Goal: Navigation & Orientation: Find specific page/section

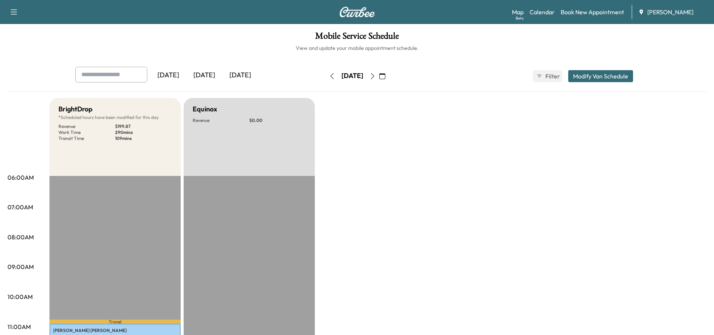
click at [329, 74] on icon "button" at bounding box center [332, 76] width 6 height 6
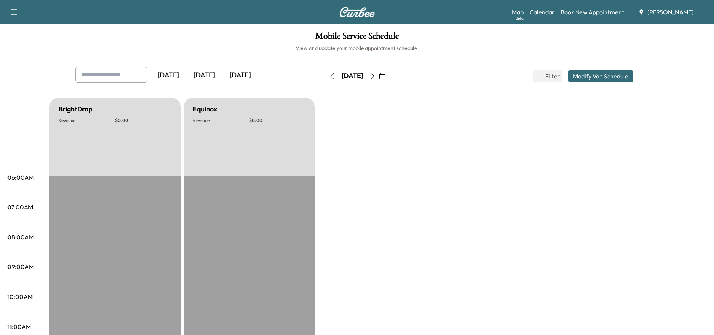
click at [376, 77] on icon "button" at bounding box center [373, 76] width 6 height 6
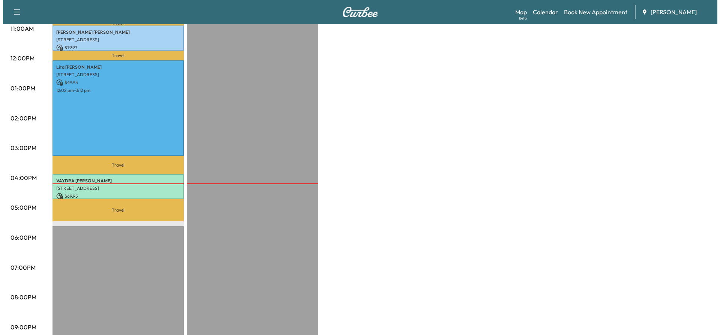
scroll to position [333, 0]
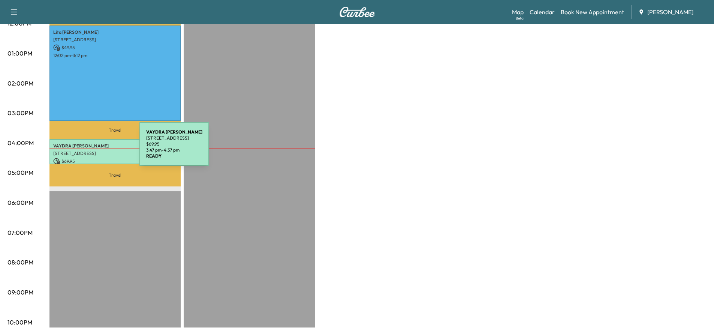
click at [83, 150] on p "[STREET_ADDRESS]" at bounding box center [115, 153] width 124 height 6
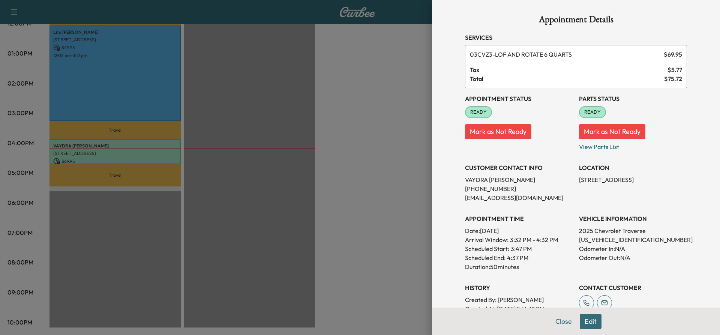
click at [123, 153] on div at bounding box center [360, 167] width 720 height 335
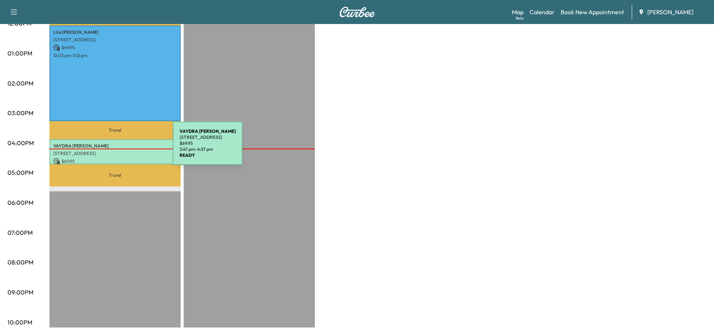
click at [117, 150] on p "[STREET_ADDRESS]" at bounding box center [115, 153] width 124 height 6
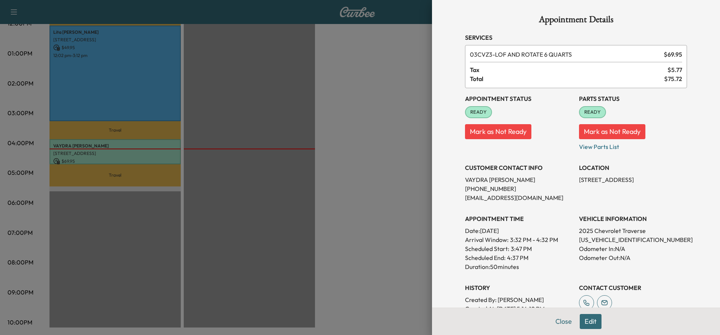
click at [257, 145] on div at bounding box center [360, 167] width 720 height 335
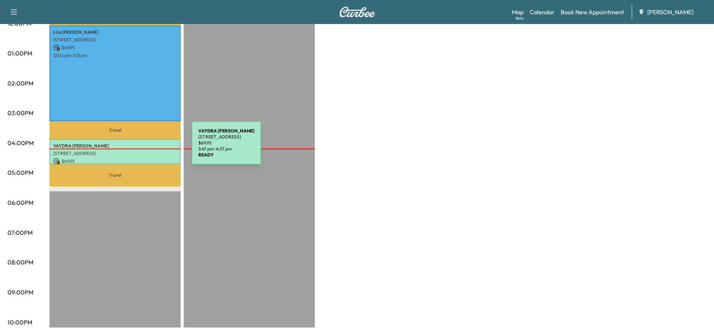
click at [135, 150] on p "[STREET_ADDRESS]" at bounding box center [115, 153] width 124 height 6
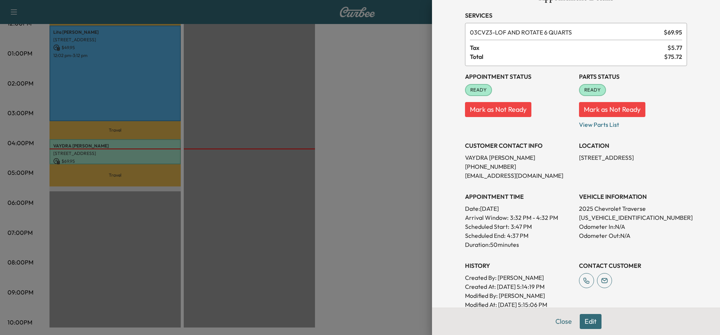
scroll to position [0, 0]
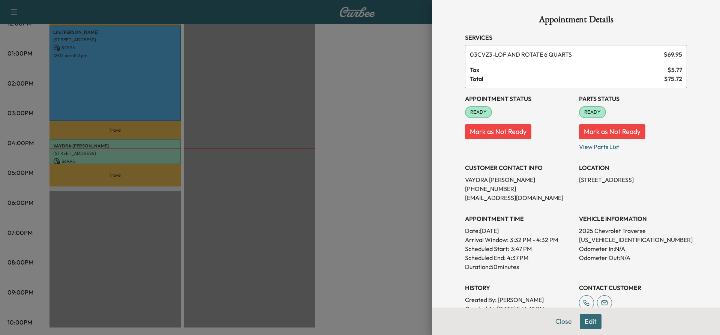
click at [168, 150] on div at bounding box center [360, 167] width 720 height 335
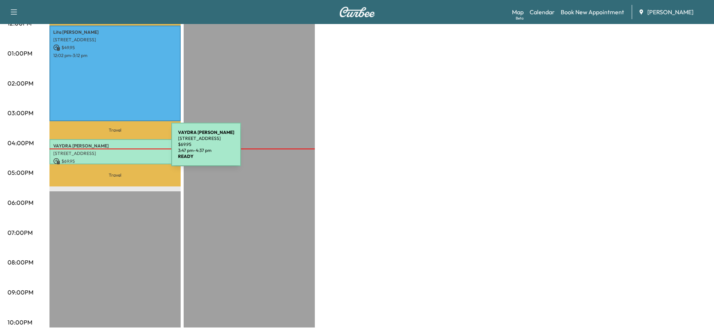
click at [115, 150] on p "[STREET_ADDRESS]" at bounding box center [115, 153] width 124 height 6
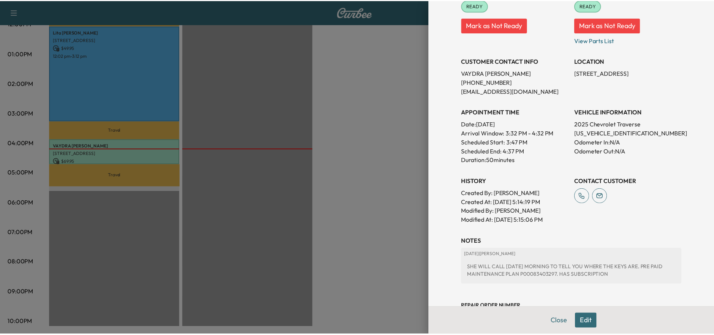
scroll to position [135, 0]
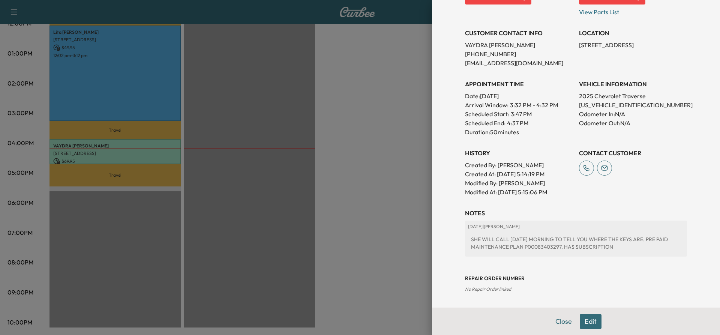
click at [369, 244] on div at bounding box center [360, 167] width 720 height 335
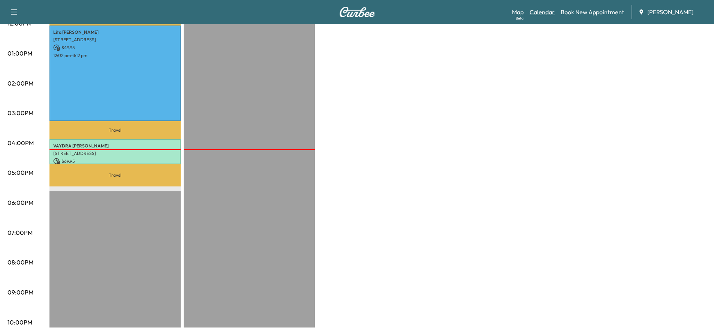
click at [533, 10] on link "Calendar" at bounding box center [542, 11] width 25 height 9
click at [524, 12] on link "Map Beta" at bounding box center [518, 11] width 12 height 9
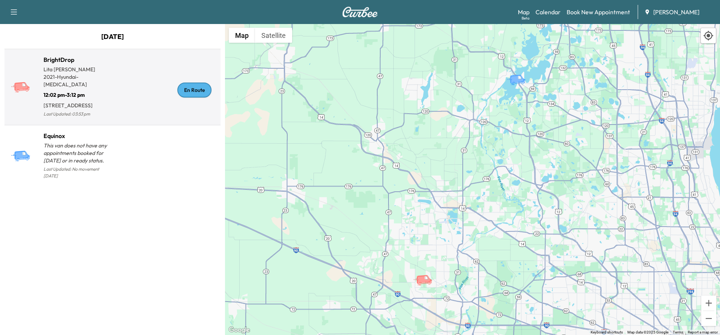
click at [196, 93] on div "En Route" at bounding box center [194, 89] width 34 height 15
